Goal: Navigation & Orientation: Go to known website

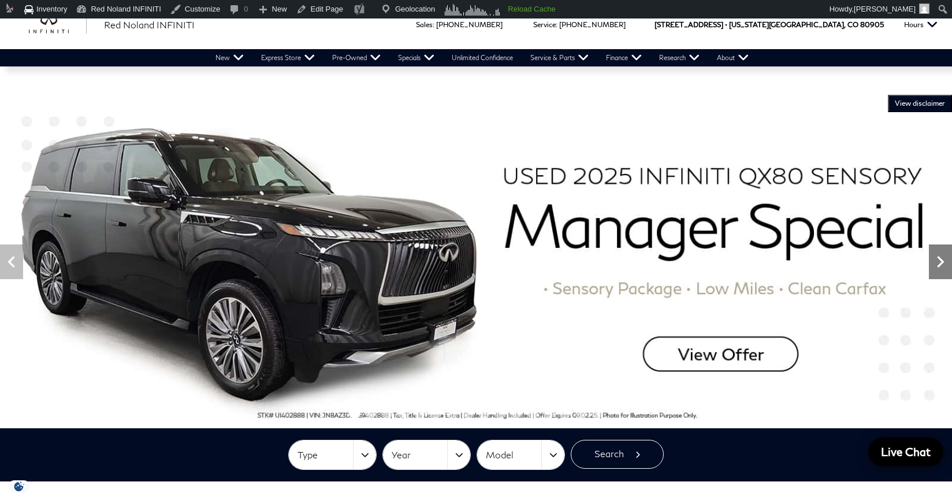
click at [944, 259] on icon "Next" at bounding box center [939, 261] width 23 height 23
